Goal: Information Seeking & Learning: Find specific fact

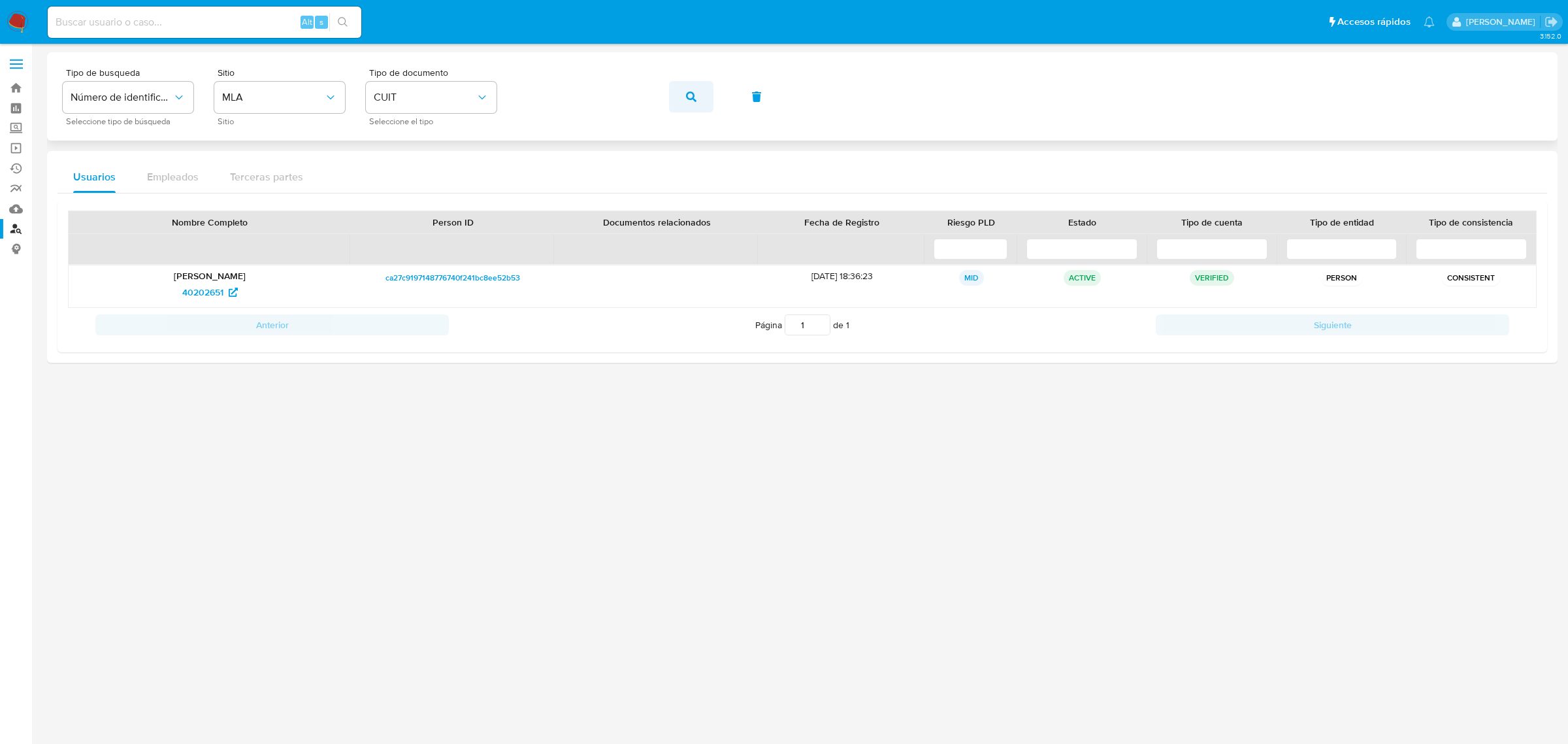
click at [698, 97] on button "button" at bounding box center [691, 97] width 44 height 31
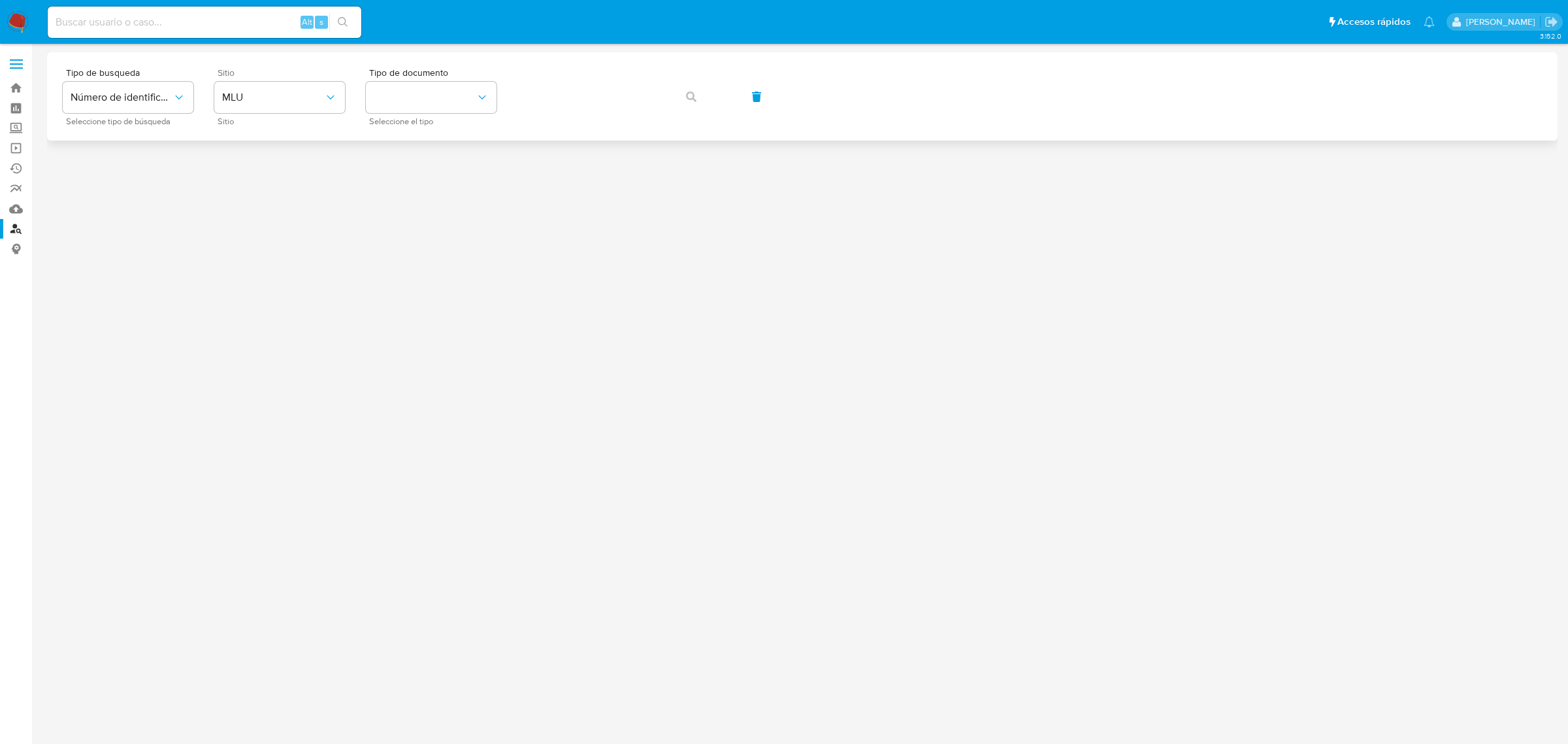
click at [246, 118] on span "Sitio" at bounding box center [283, 122] width 131 height 7
click at [266, 105] on button "MLU" at bounding box center [279, 98] width 131 height 31
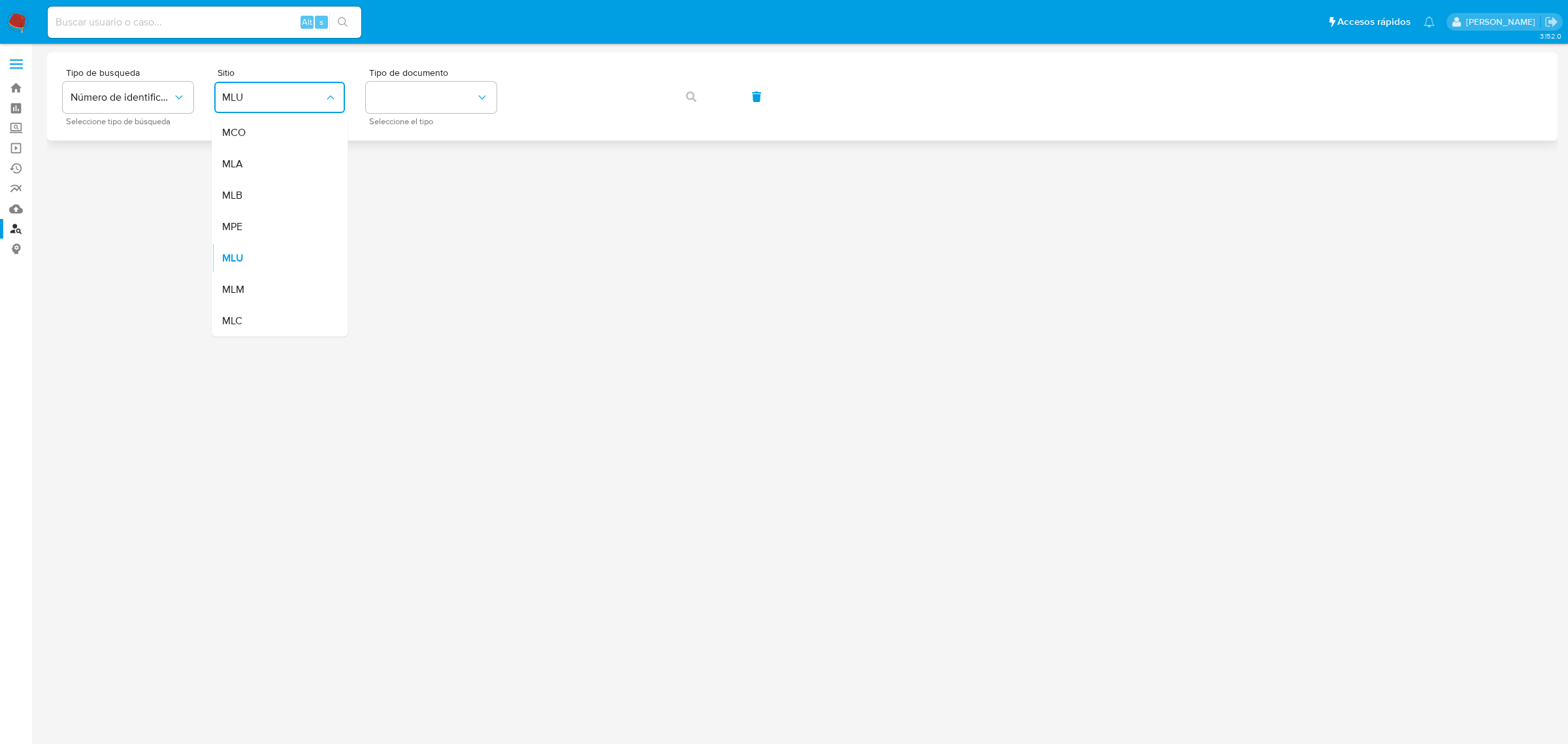
drag, startPoint x: 269, startPoint y: 161, endPoint x: 341, endPoint y: 132, distance: 77.6
click at [279, 158] on div "MLA" at bounding box center [275, 164] width 107 height 31
click at [414, 97] on button "identificationType" at bounding box center [431, 98] width 131 height 31
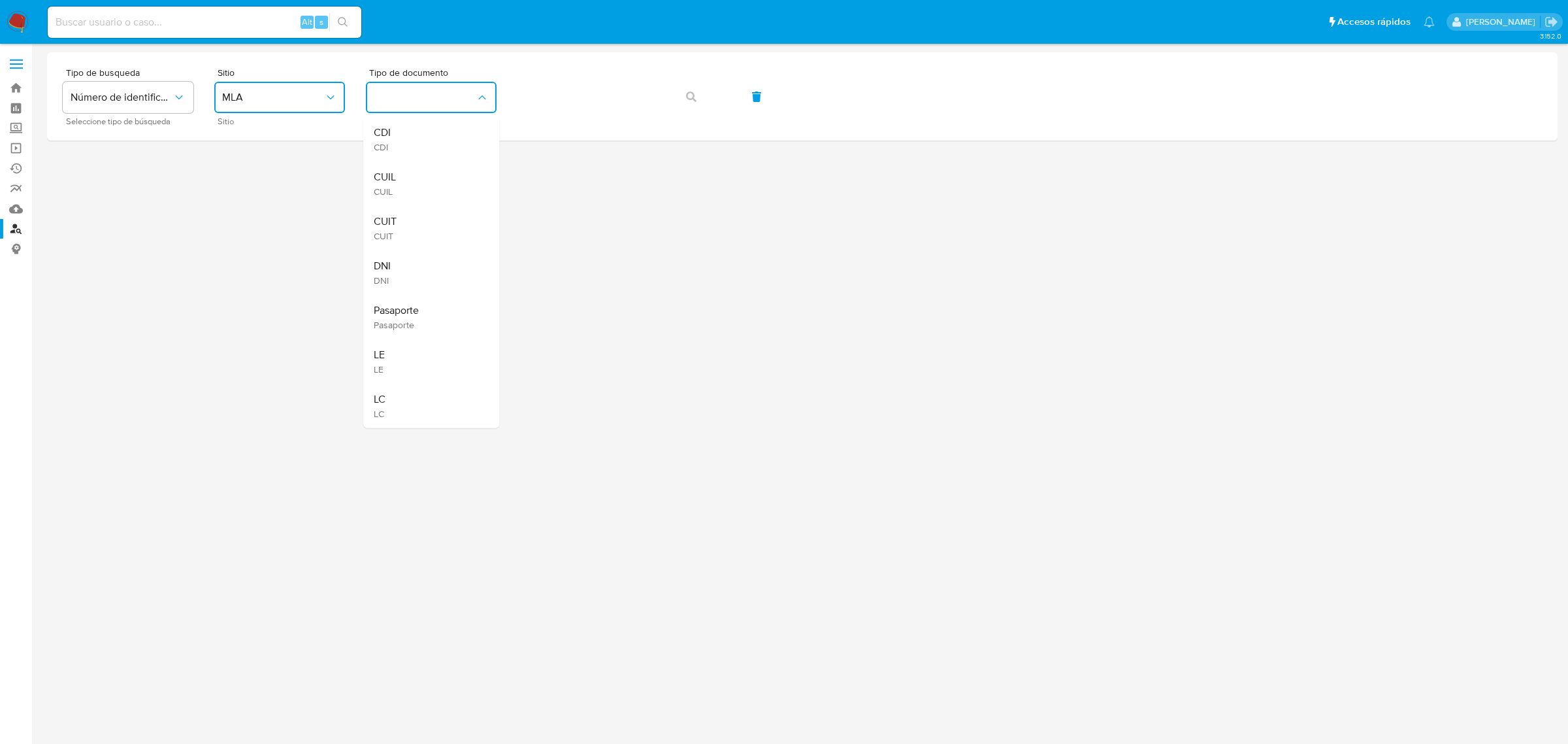
drag, startPoint x: 414, startPoint y: 209, endPoint x: 451, endPoint y: 171, distance: 53.0
click at [417, 206] on div "CUIT CUIT" at bounding box center [427, 227] width 107 height 44
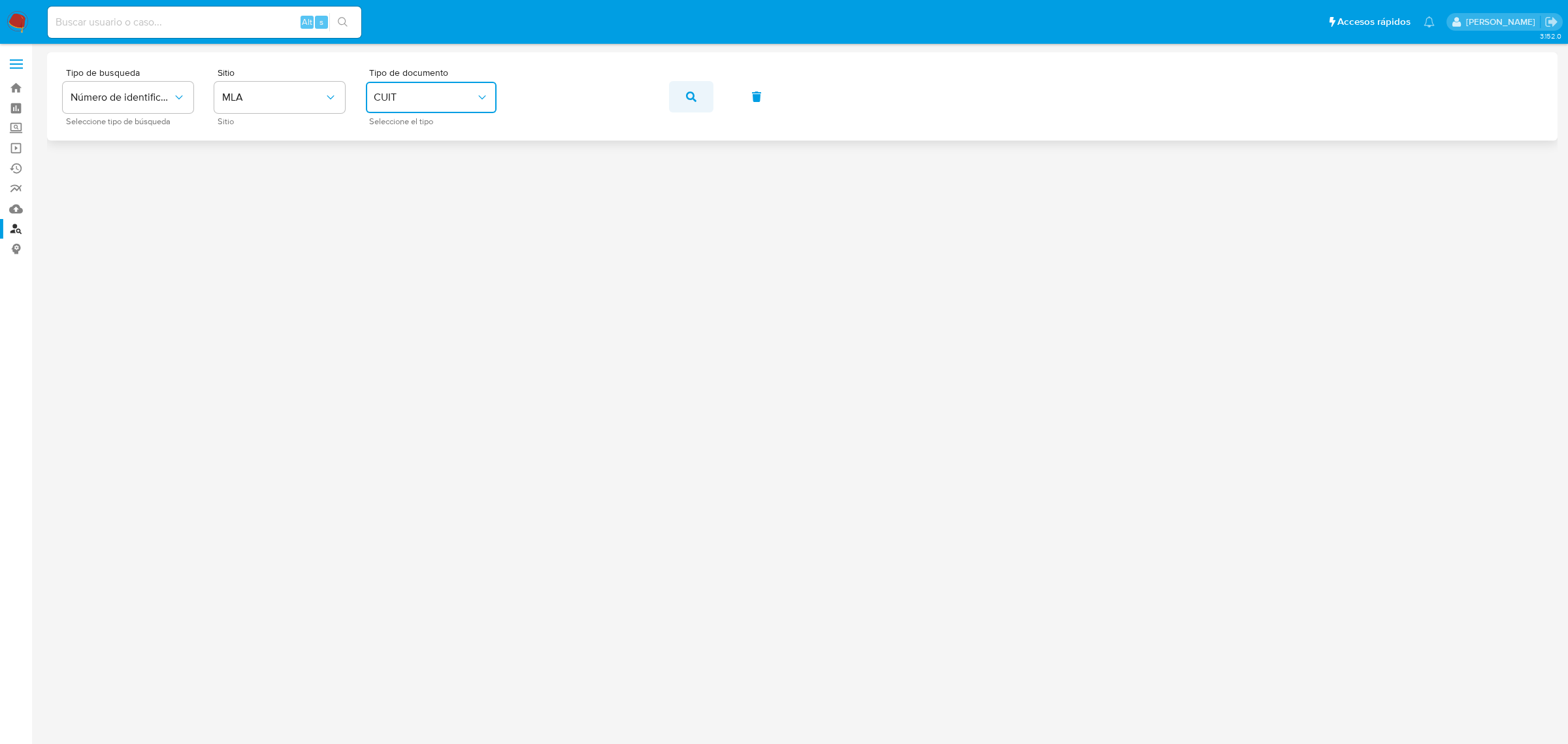
click at [694, 93] on icon "button" at bounding box center [691, 97] width 10 height 10
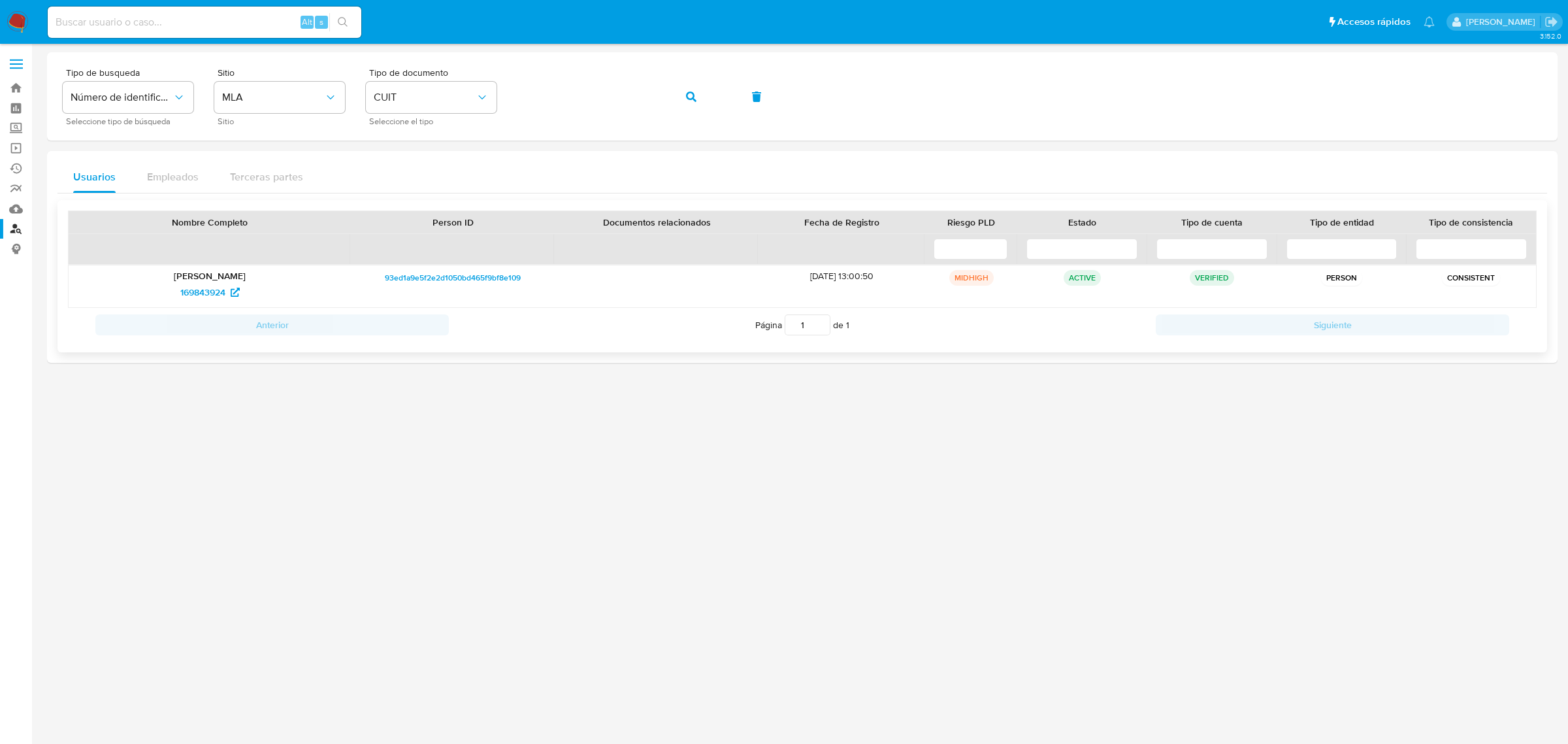
click at [465, 286] on span "93ed1a9e5f2e2d1050bd465f9bf8e109" at bounding box center [453, 278] width 136 height 16
